Goal: Task Accomplishment & Management: Use online tool/utility

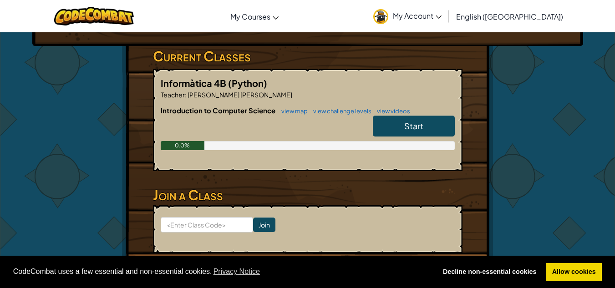
scroll to position [142, 0]
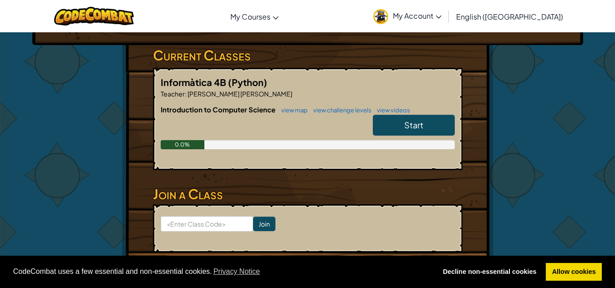
click at [416, 130] on span "Start" at bounding box center [414, 125] width 19 height 10
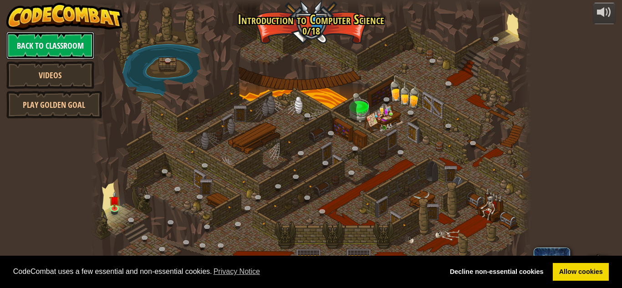
click at [55, 48] on link "Back to Classroom" at bounding box center [50, 45] width 88 height 27
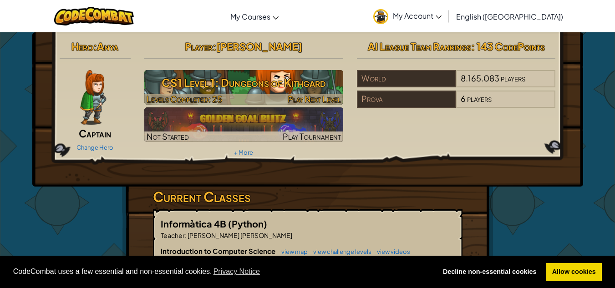
click at [264, 73] on h3 "CS1 Level 1: Dungeons of Kithgard" at bounding box center [243, 82] width 199 height 20
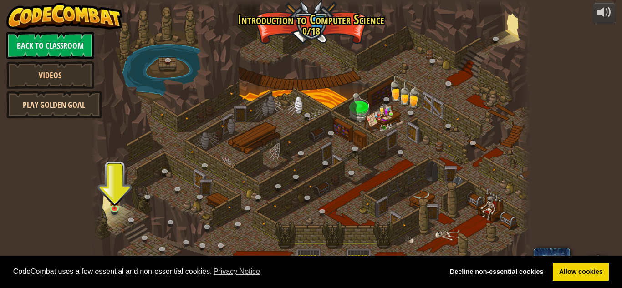
click at [66, 113] on link "Play Golden Goal" at bounding box center [54, 104] width 96 height 27
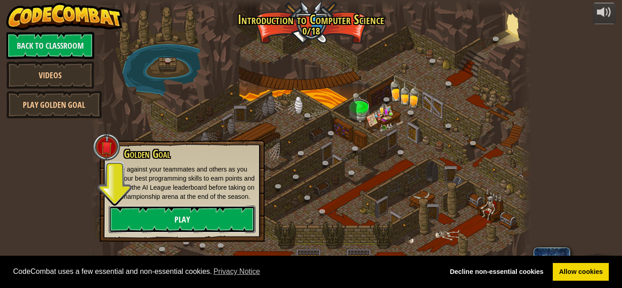
click at [178, 226] on link "Play" at bounding box center [182, 219] width 147 height 27
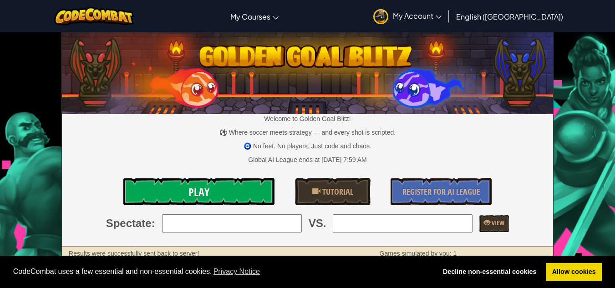
click at [201, 191] on link "Play" at bounding box center [199, 191] width 152 height 27
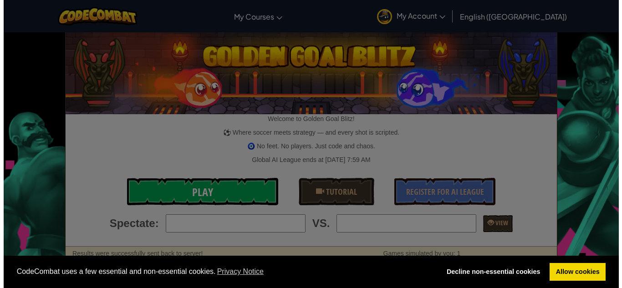
scroll to position [18, 0]
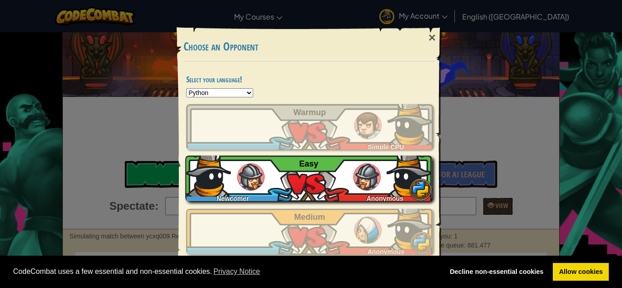
click at [279, 169] on div "Newcomer Anonymous Easy" at bounding box center [308, 179] width 247 height 46
